Goal: Task Accomplishment & Management: Use online tool/utility

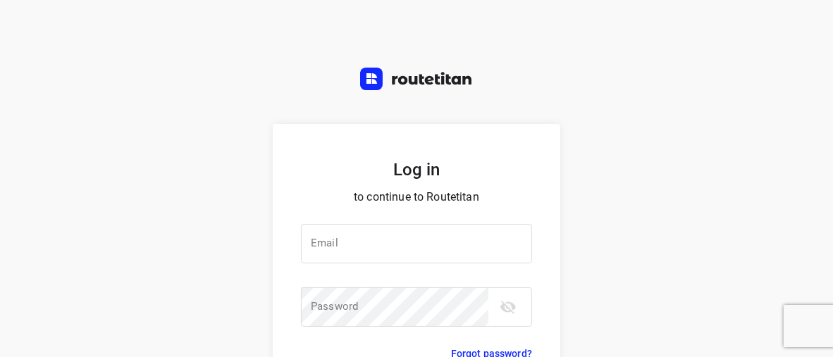
type input "[EMAIL_ADDRESS][DOMAIN_NAME]"
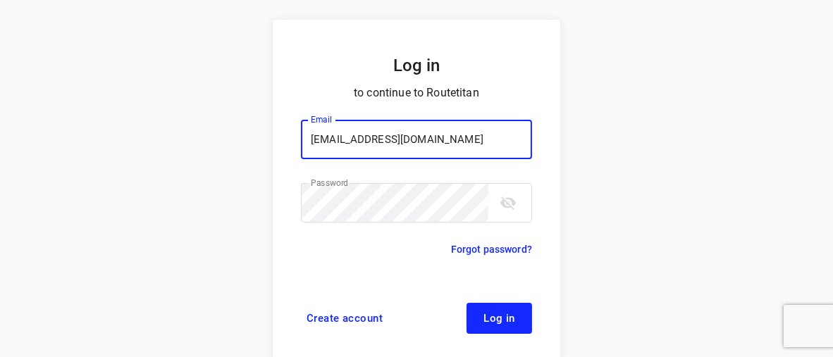
scroll to position [109, 0]
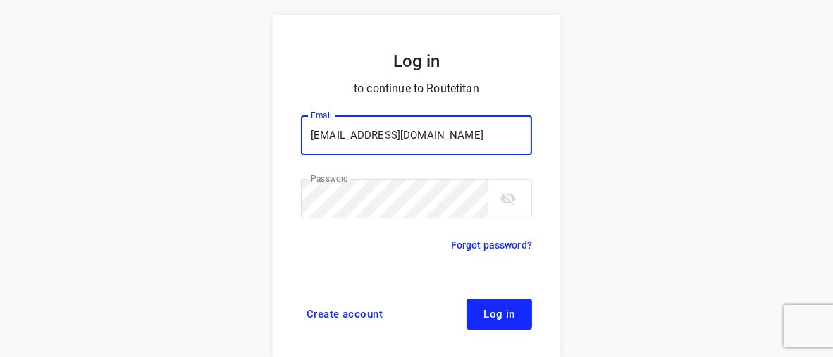
click at [491, 319] on span "Log in" at bounding box center [499, 314] width 32 height 11
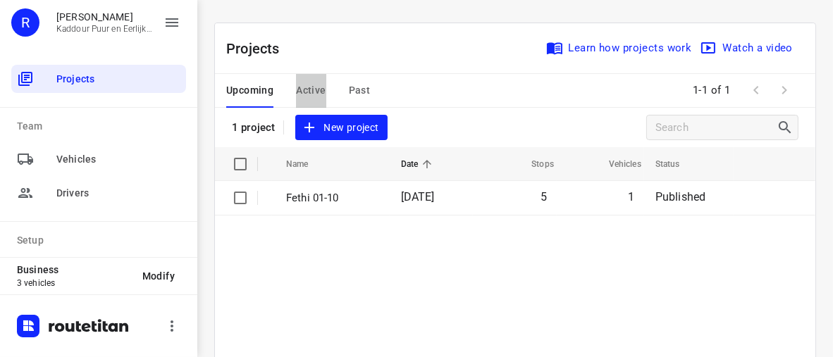
click at [307, 92] on span "Active" at bounding box center [311, 91] width 30 height 18
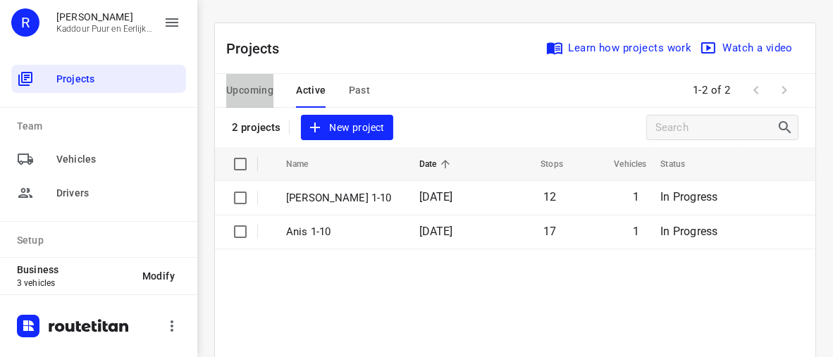
click at [264, 91] on span "Upcoming" at bounding box center [249, 91] width 47 height 18
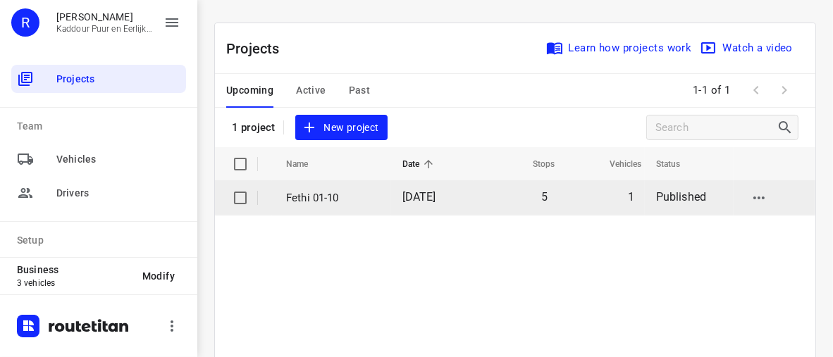
click at [319, 207] on td "Fethi 01-10" at bounding box center [331, 198] width 119 height 34
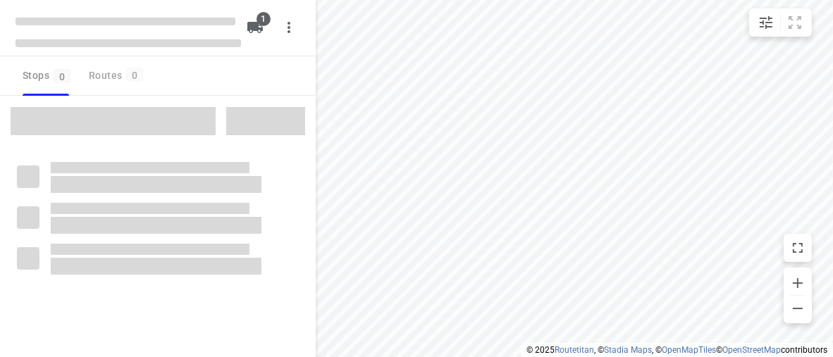
type input "distance"
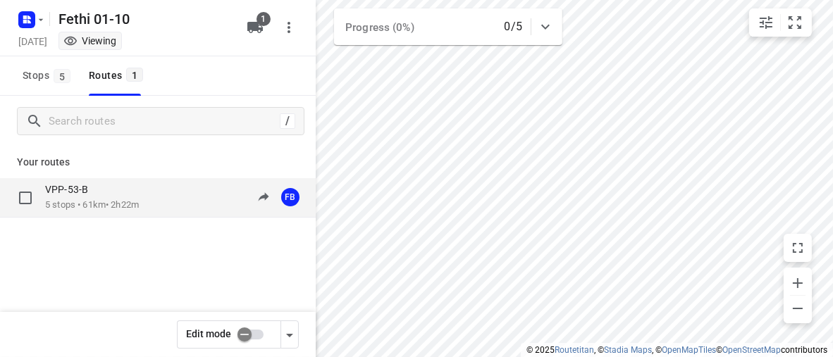
click at [116, 216] on div "VPP-53-B 5 stops • 61km • 2h22m 10:30-12:52 FB" at bounding box center [158, 197] width 316 height 39
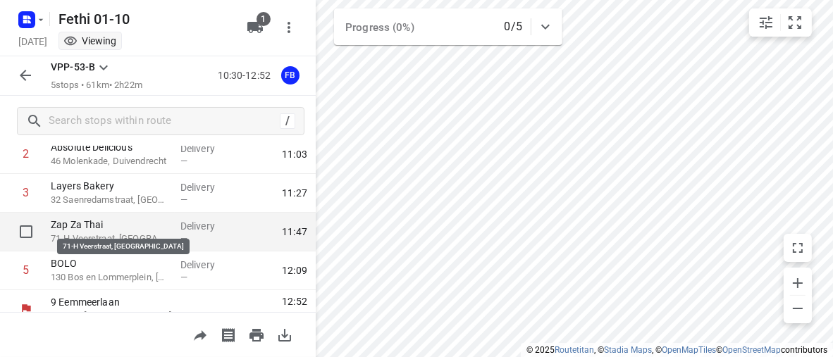
scroll to position [137, 0]
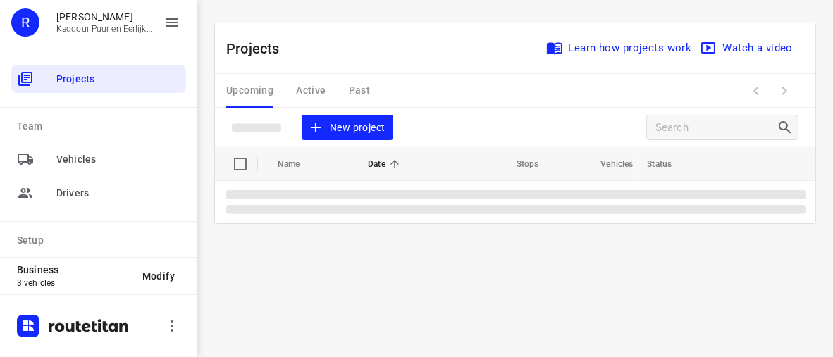
click at [310, 91] on div "Upcoming Active Past" at bounding box center [309, 91] width 166 height 34
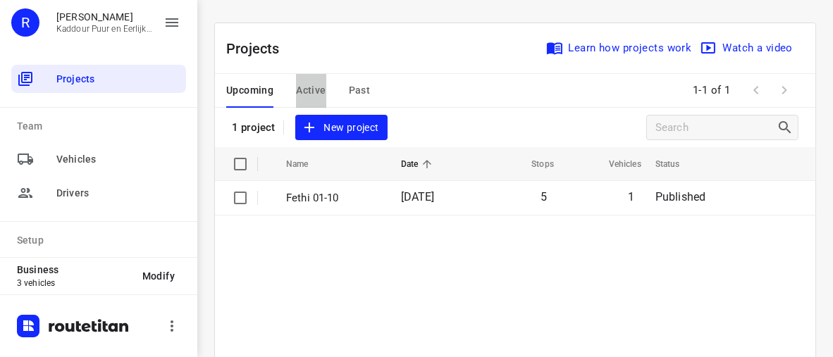
click at [316, 94] on span "Active" at bounding box center [311, 91] width 30 height 18
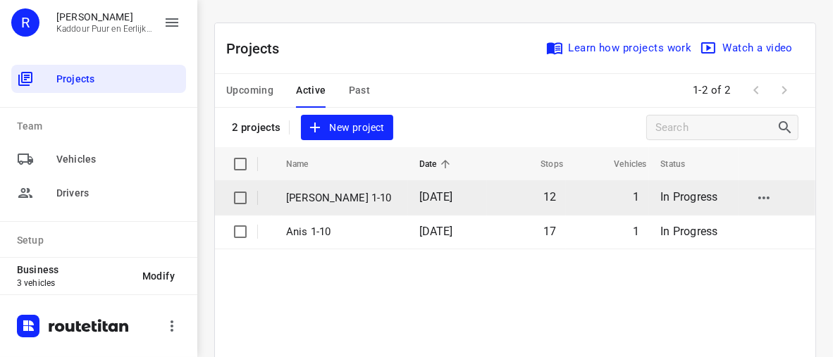
click at [315, 199] on p "Jeffrey 1-10" at bounding box center [342, 198] width 112 height 16
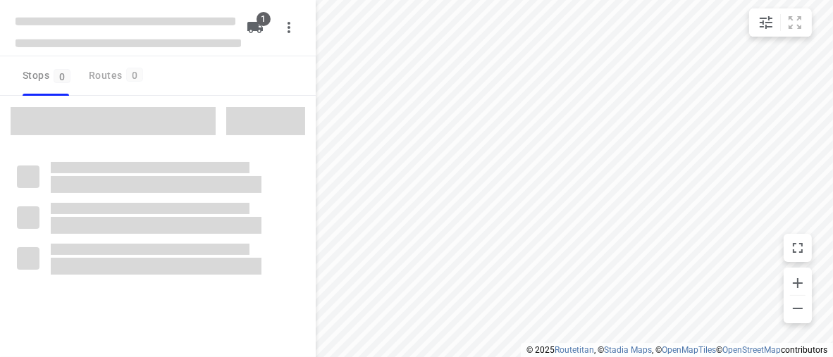
type input "distance"
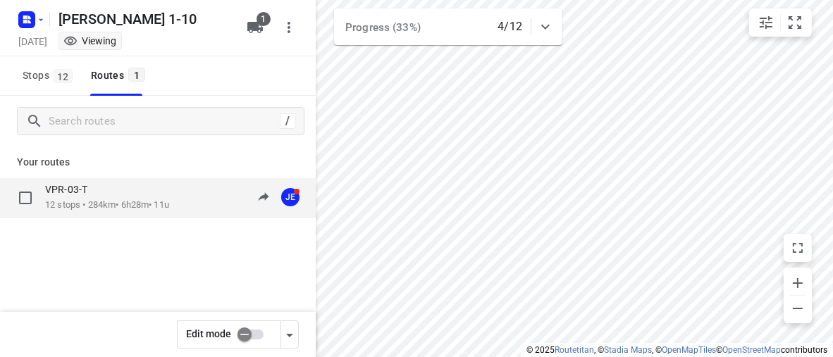
click at [140, 197] on div "VPR-03-T" at bounding box center [107, 191] width 124 height 16
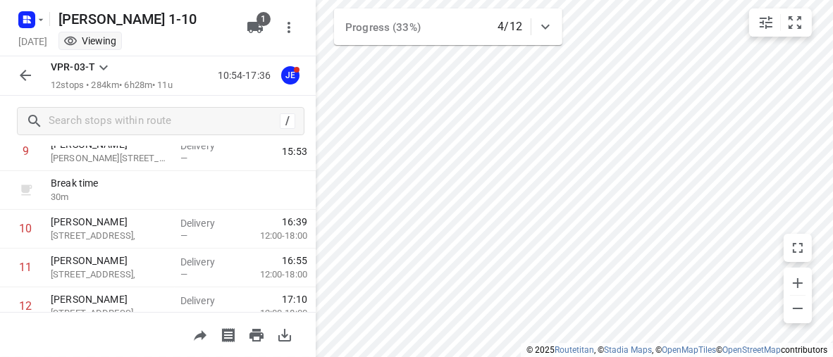
scroll to position [377, 0]
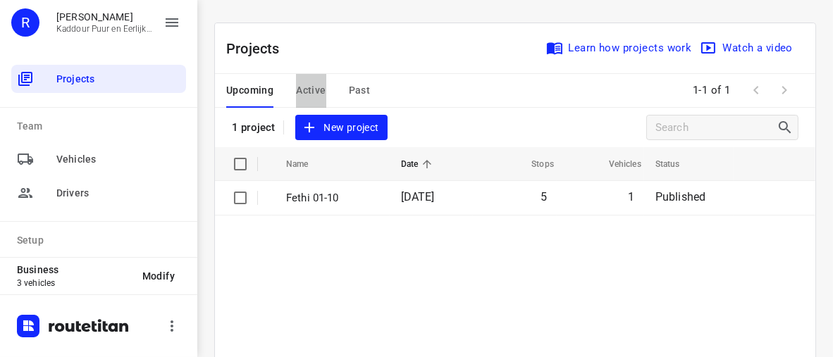
click at [316, 88] on span "Active" at bounding box center [311, 91] width 30 height 18
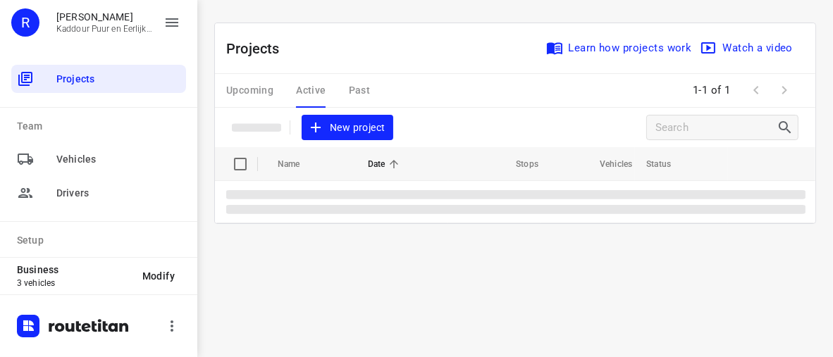
click at [316, 88] on div "Upcoming Active Past" at bounding box center [309, 91] width 166 height 34
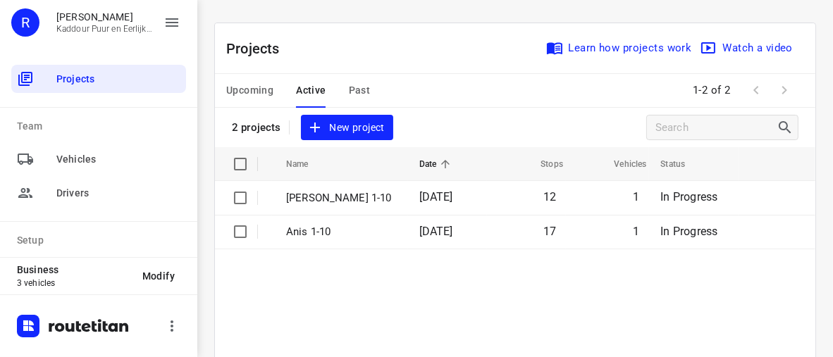
click at [316, 95] on span "Active" at bounding box center [311, 91] width 30 height 18
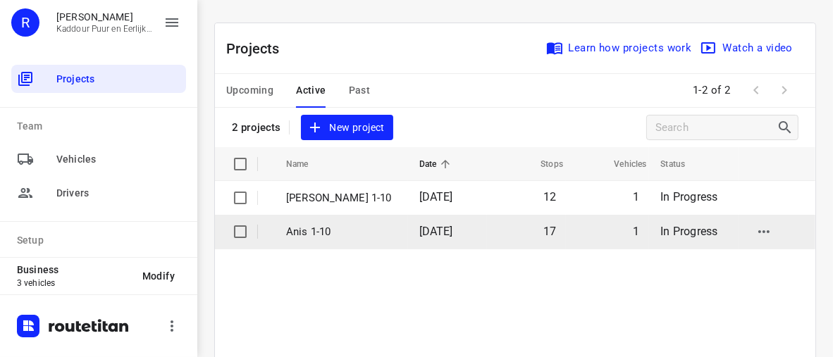
click at [319, 230] on p "Anis 1-10" at bounding box center [342, 232] width 112 height 16
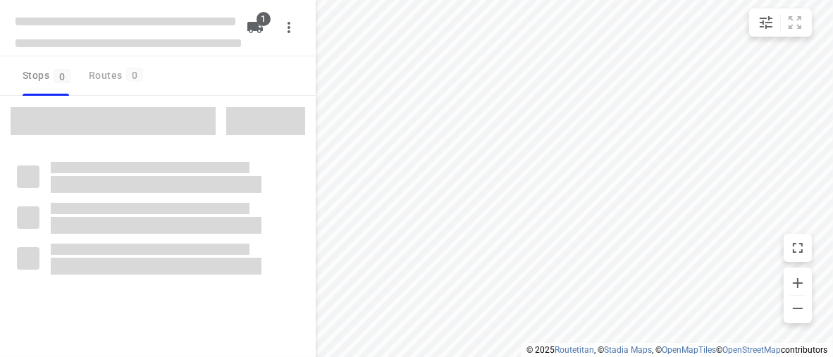
type input "distance"
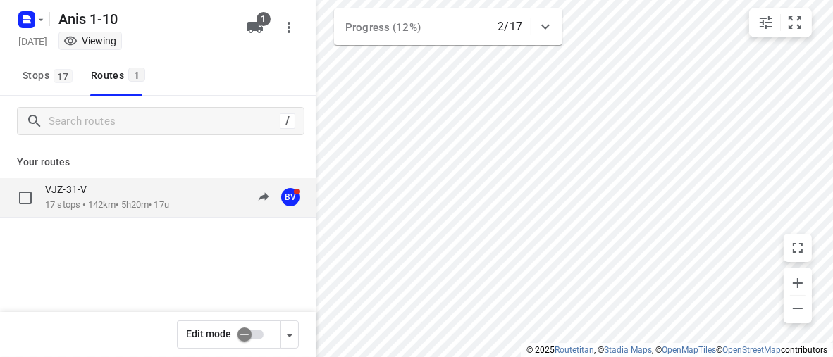
click at [161, 199] on p "17 stops • 142km • 5h20m • 17u" at bounding box center [107, 205] width 124 height 13
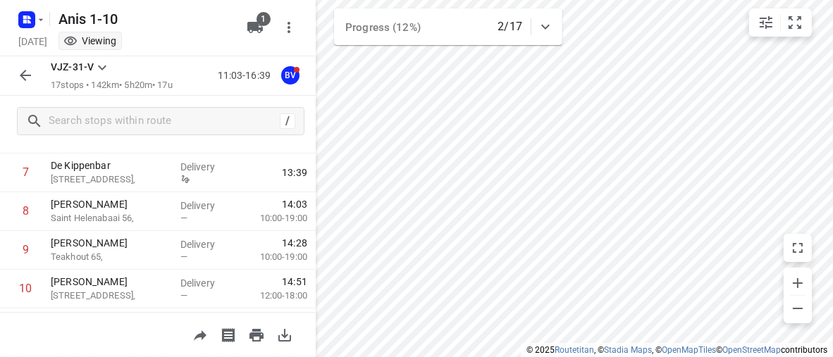
scroll to position [352, 0]
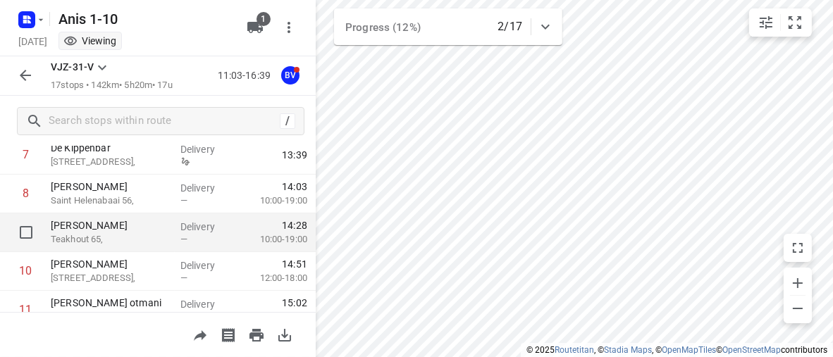
click at [138, 239] on p "Teakhout 65," at bounding box center [110, 240] width 118 height 14
